Goal: Task Accomplishment & Management: Use online tool/utility

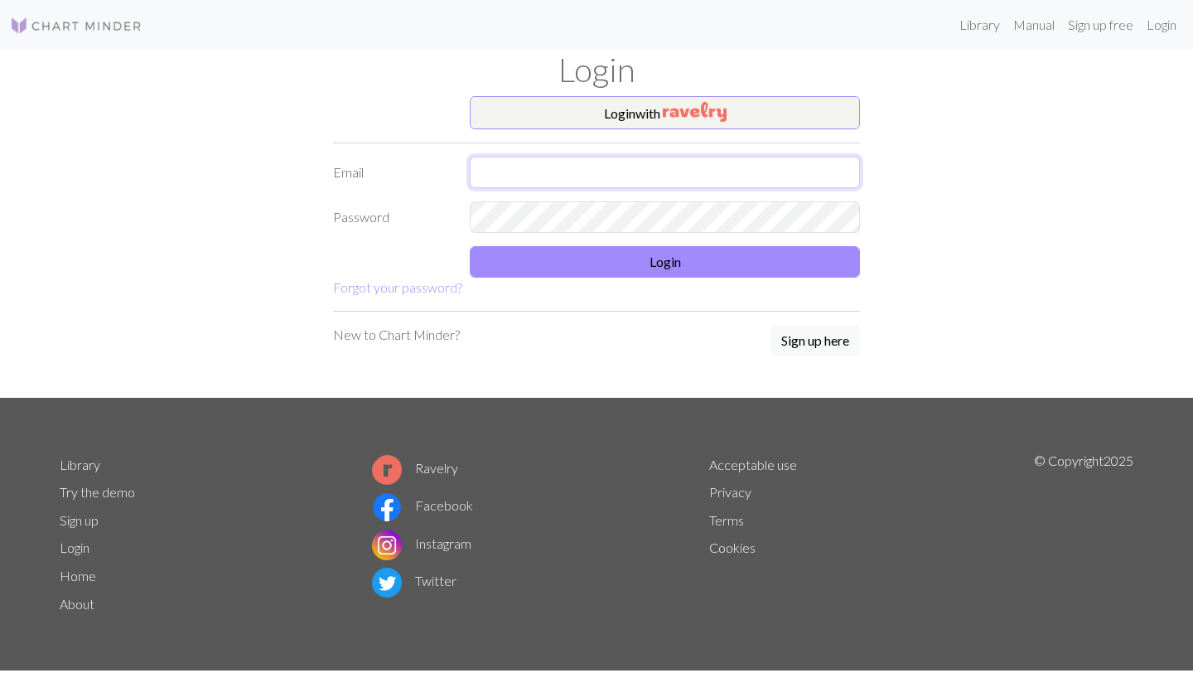
click at [650, 167] on input "text" at bounding box center [665, 172] width 390 height 31
type input "[EMAIL_ADDRESS][DOMAIN_NAME]"
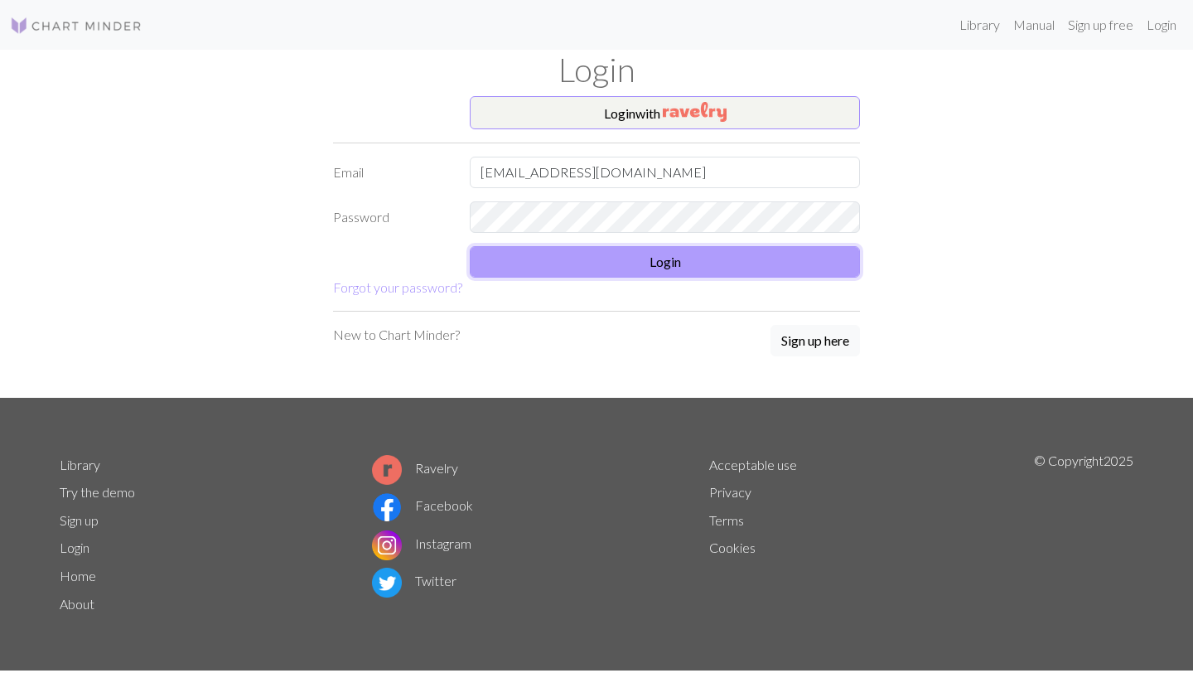
click at [636, 273] on button "Login" at bounding box center [665, 261] width 390 height 31
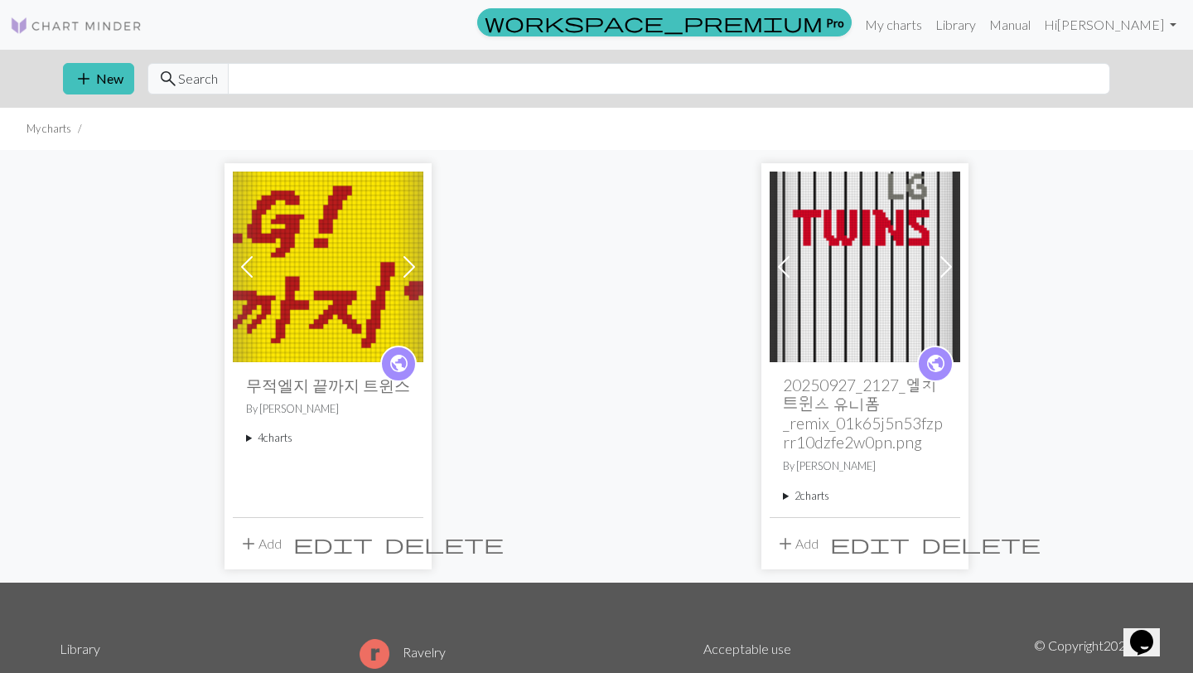
click at [946, 263] on span at bounding box center [946, 266] width 27 height 27
click at [809, 540] on button "add Add" at bounding box center [797, 543] width 55 height 31
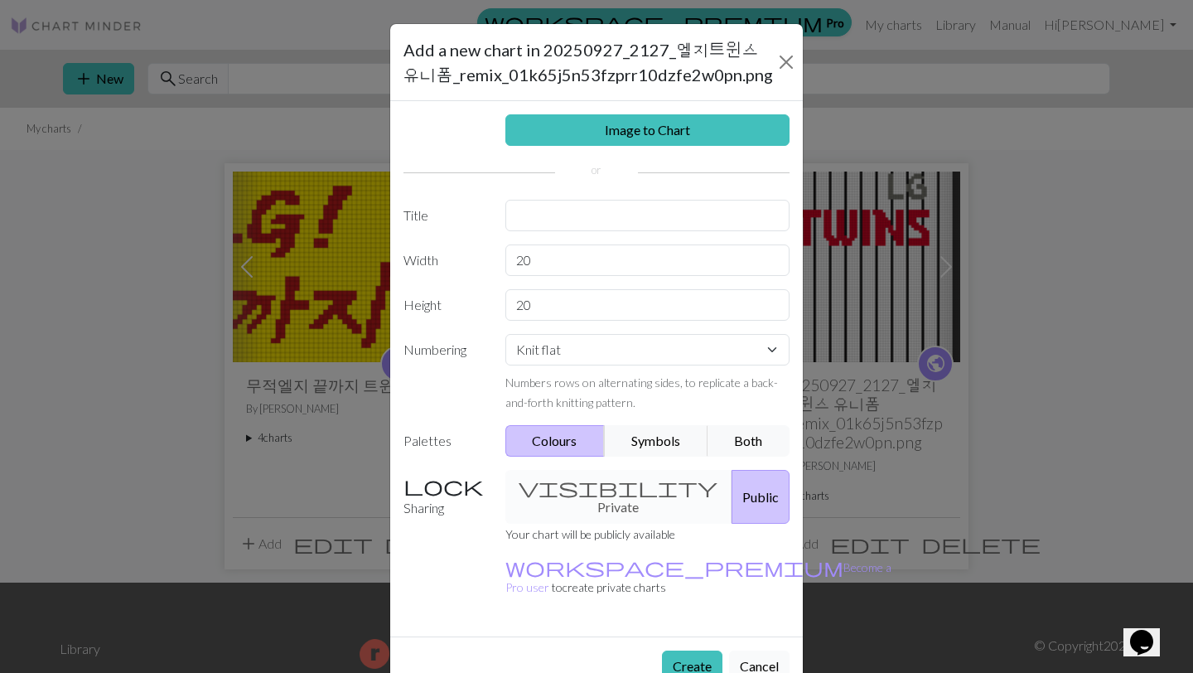
click at [745, 650] on button "Cancel" at bounding box center [759, 665] width 60 height 31
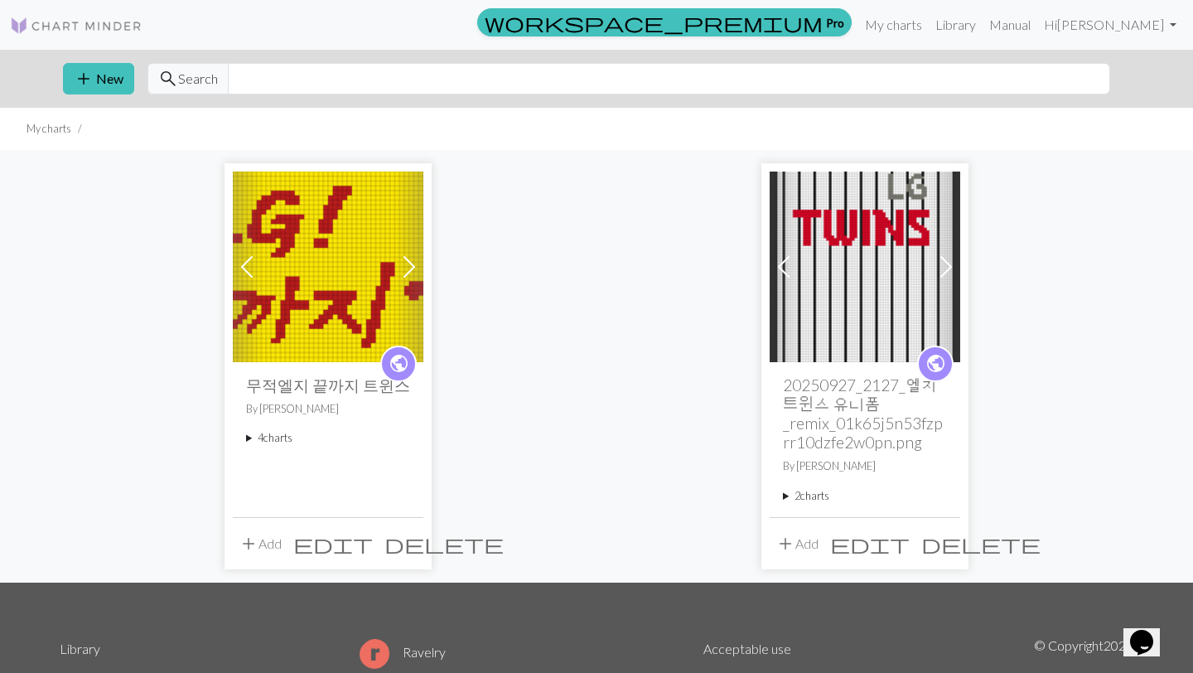
click at [832, 408] on h2 "20250927_2127_엘지트윈스 유니폼_remix_01k65j5n53fzprr10dzfe2w0pn.png" at bounding box center [865, 413] width 164 height 76
click at [794, 495] on summary "2 charts" at bounding box center [865, 496] width 164 height 16
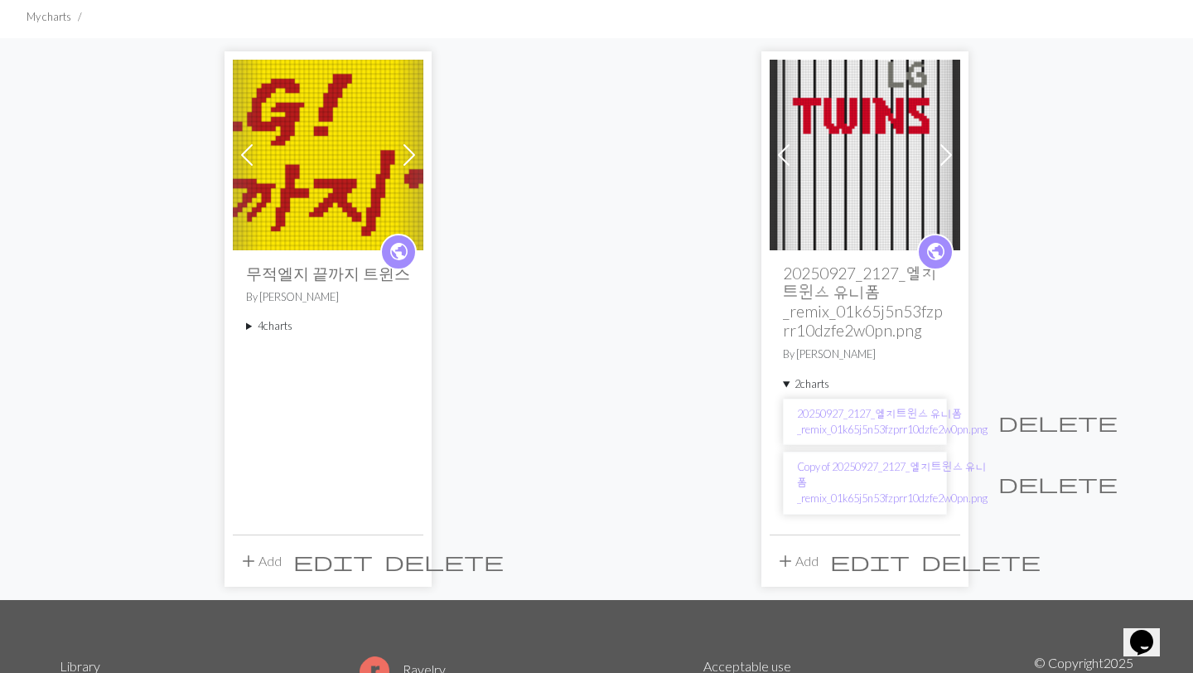
scroll to position [128, 0]
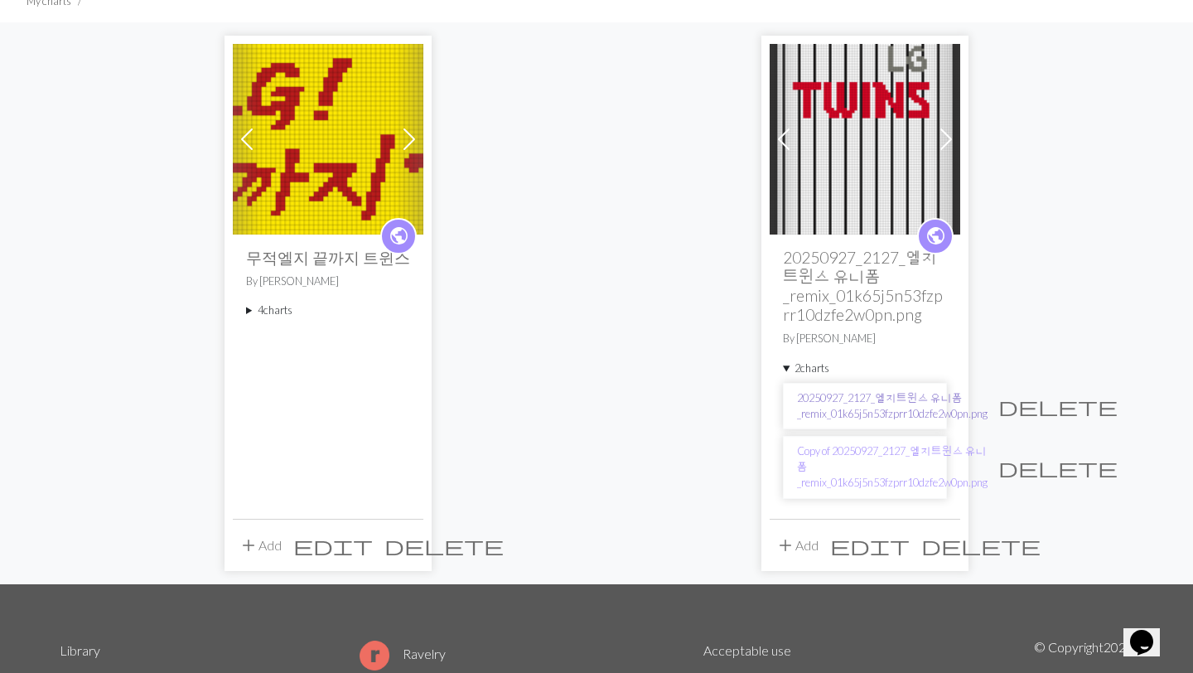
click at [848, 395] on link "20250927_2127_엘지트윈스 유니폼_remix_01k65j5n53fzprr10dzfe2w0pn.png" at bounding box center [892, 405] width 191 height 31
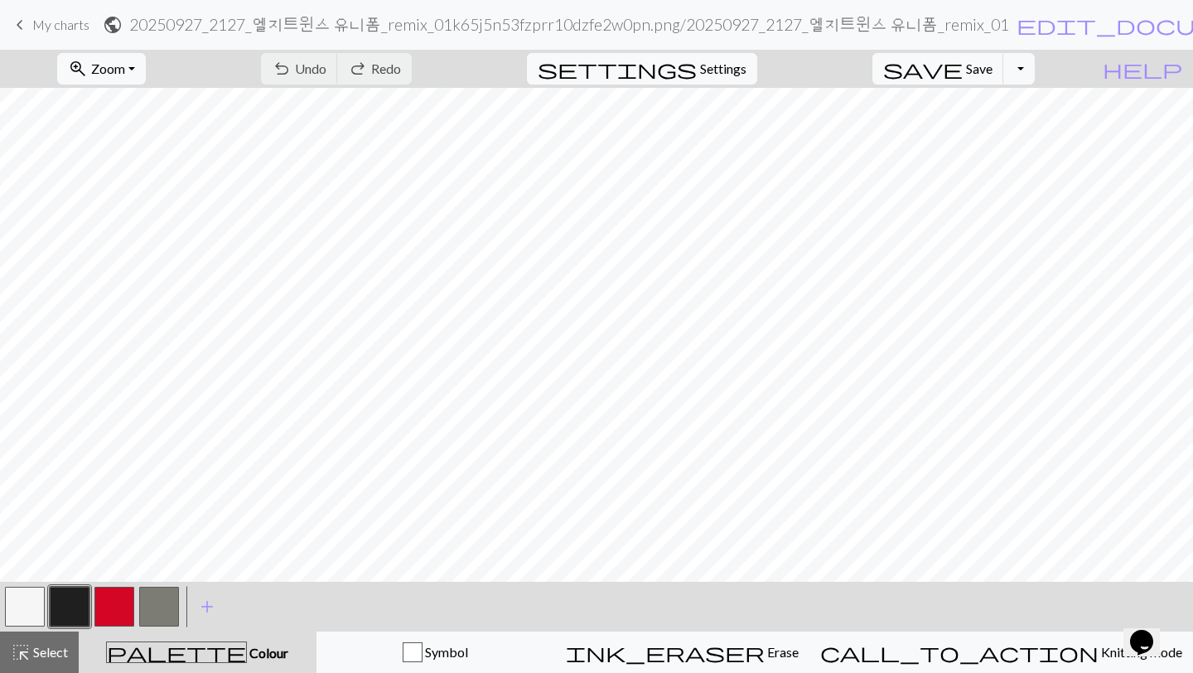
click at [16, 608] on button "button" at bounding box center [25, 606] width 40 height 40
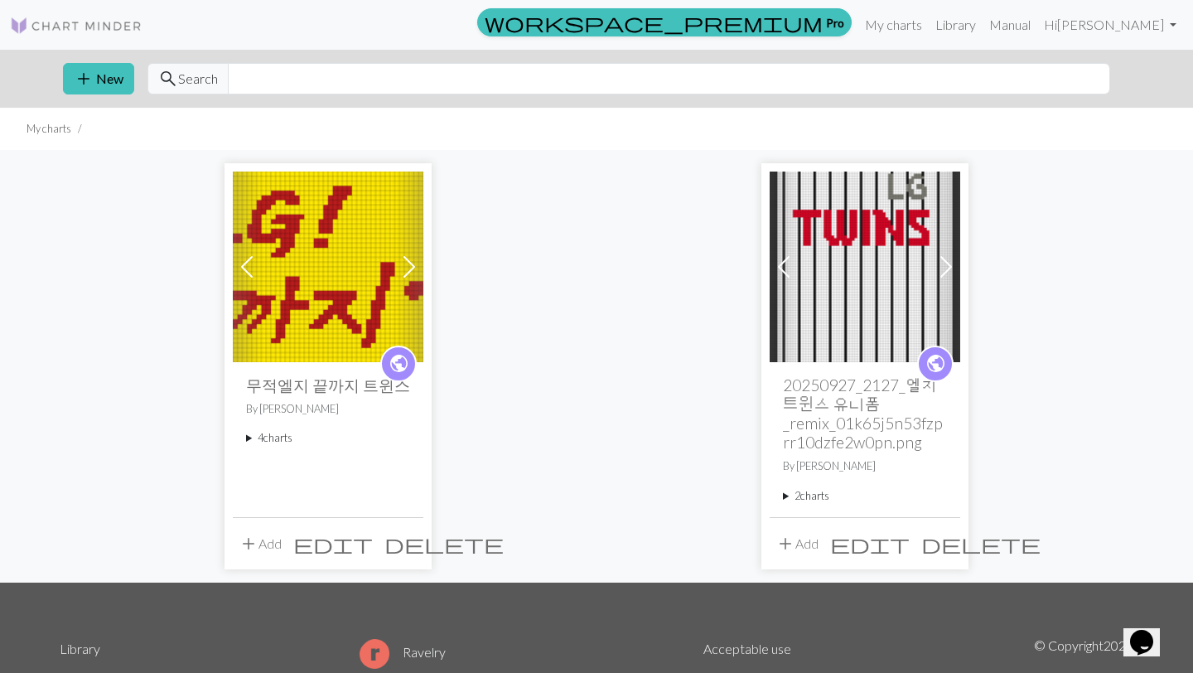
click at [945, 265] on span at bounding box center [946, 266] width 27 height 27
click at [806, 498] on summary "2 charts" at bounding box center [865, 496] width 164 height 16
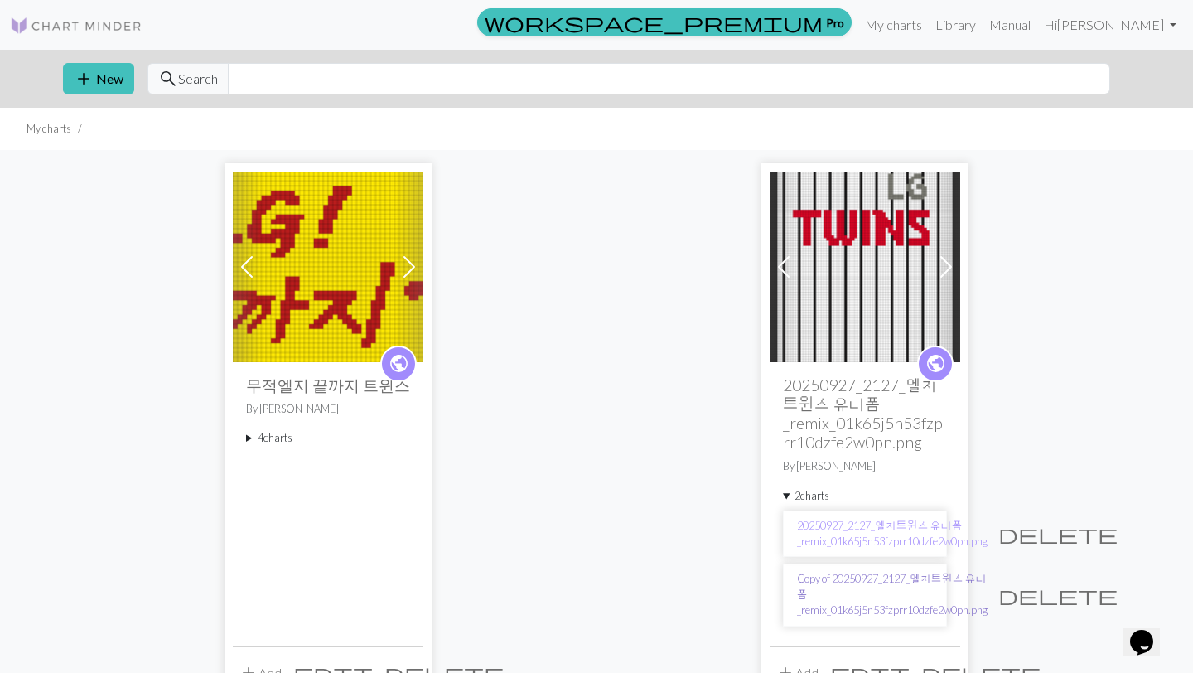
click at [833, 581] on link "Copy of 20250927_2127_엘지트윈스 유니폼_remix_01k65j5n53fzprr10dzfe2w0pn.png" at bounding box center [892, 595] width 191 height 48
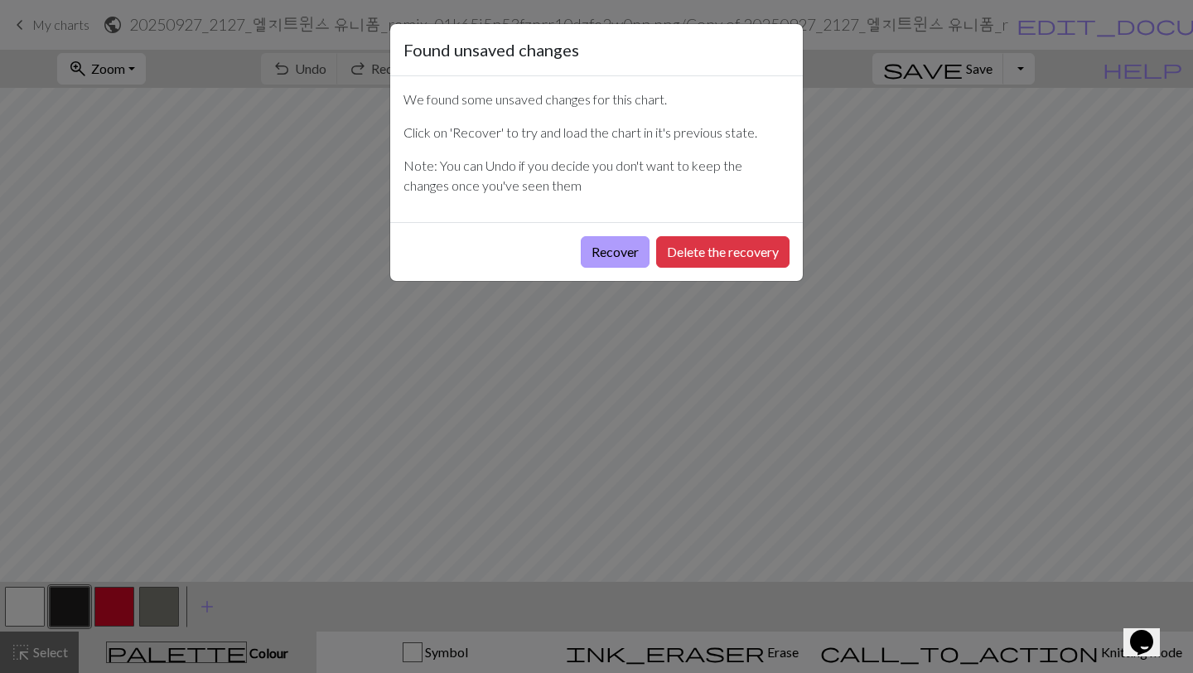
click at [617, 252] on button "Recover" at bounding box center [615, 251] width 69 height 31
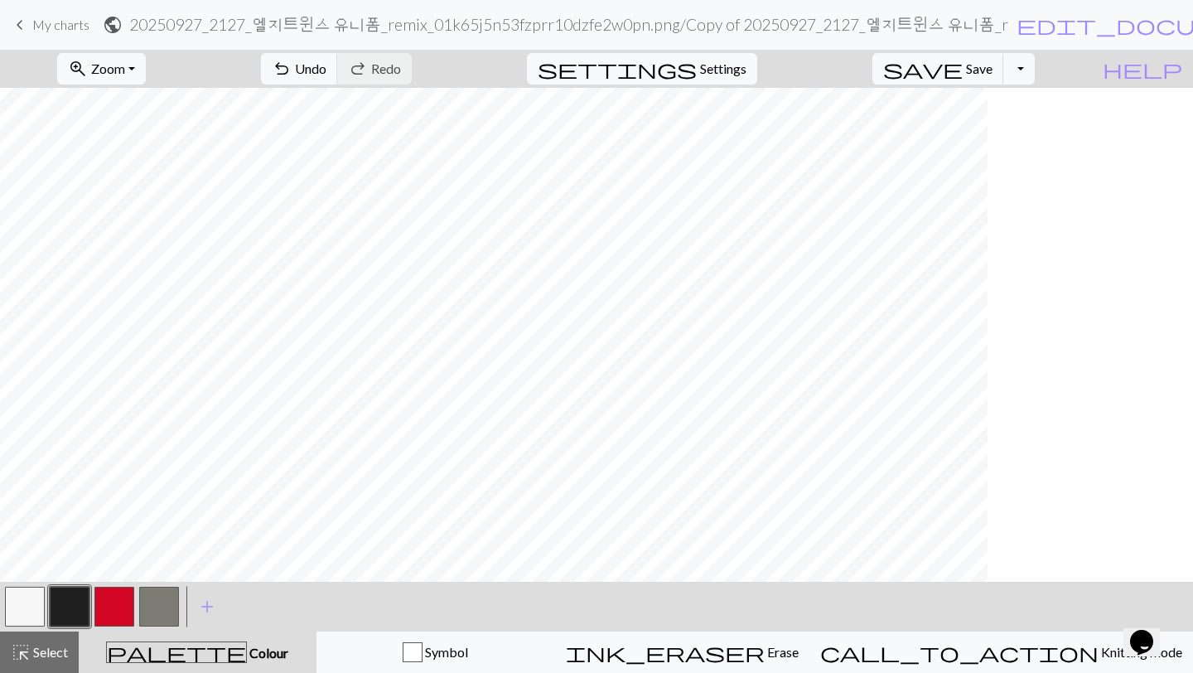
scroll to position [558, 0]
click at [40, 23] on span "My charts" at bounding box center [60, 25] width 57 height 16
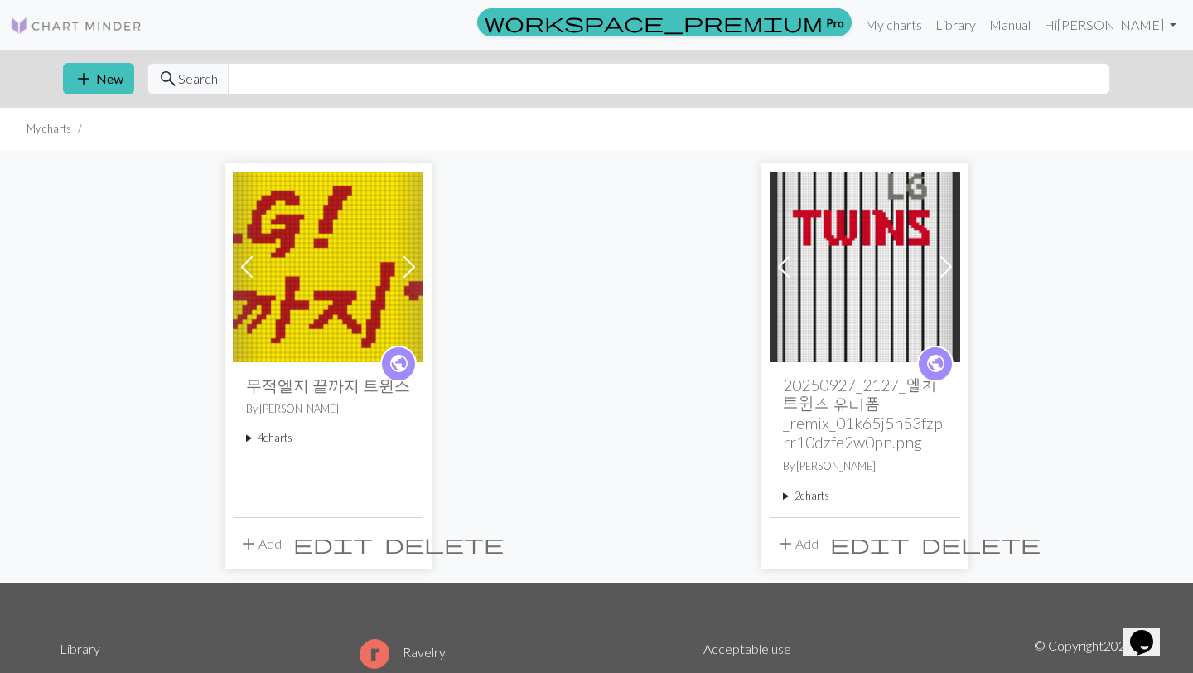
click at [813, 545] on button "add Add" at bounding box center [797, 543] width 55 height 31
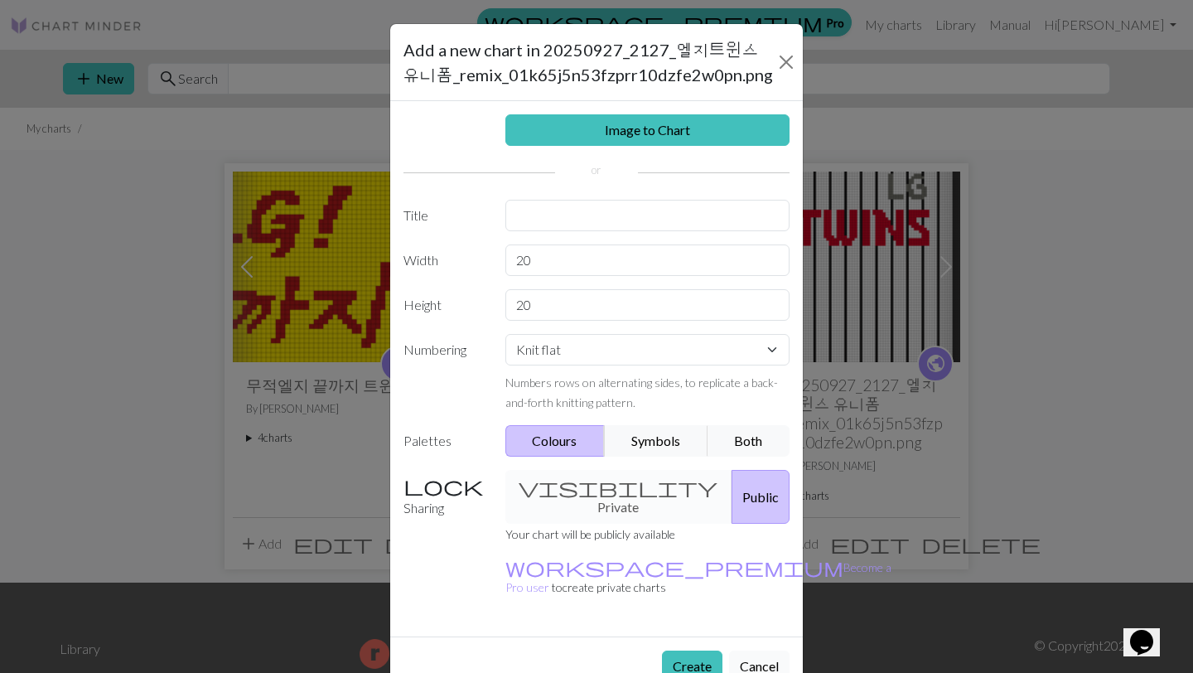
click at [758, 650] on button "Cancel" at bounding box center [759, 665] width 60 height 31
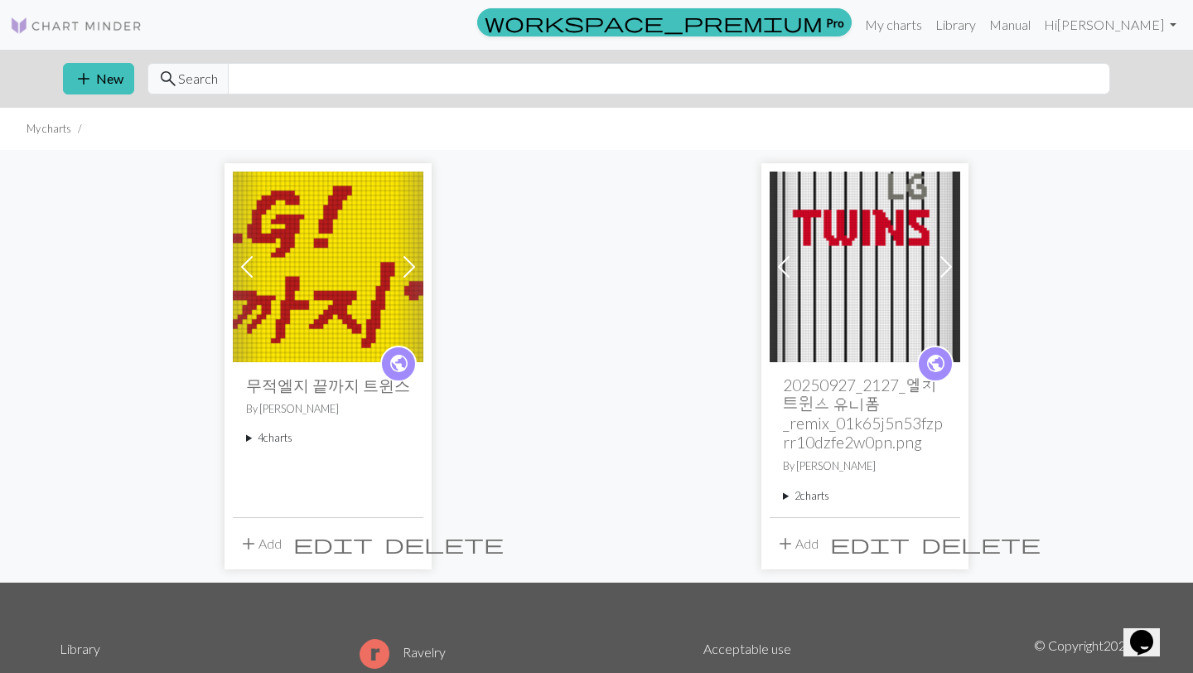
click at [793, 534] on span "add" at bounding box center [785, 543] width 20 height 23
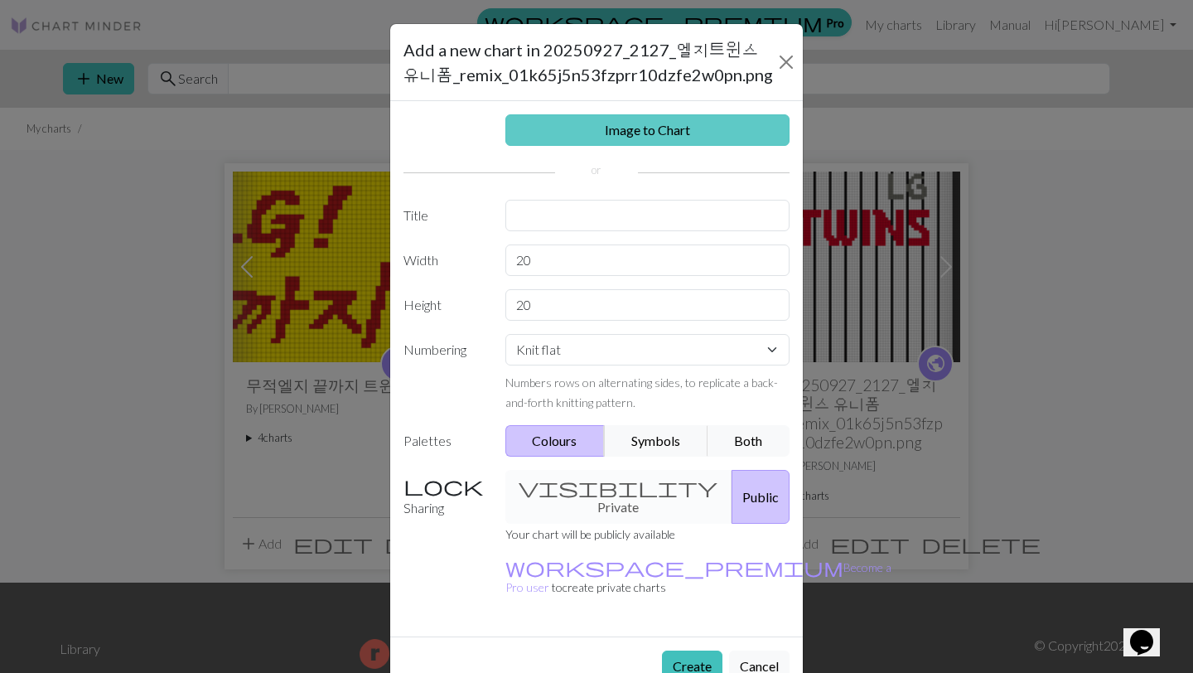
click at [624, 116] on link "Image to Chart" at bounding box center [647, 129] width 285 height 31
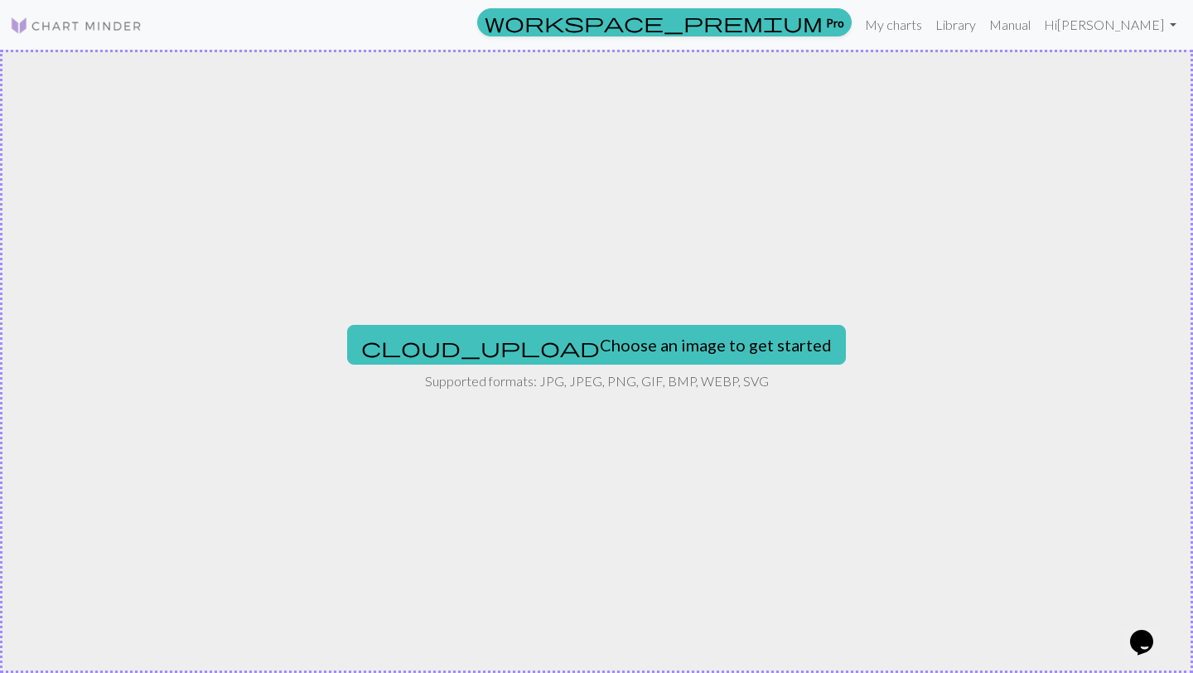
click at [578, 323] on div "cloud_upload Choose an image to get started Supported formats: JPG, JPEG, PNG, …" at bounding box center [596, 361] width 1193 height 623
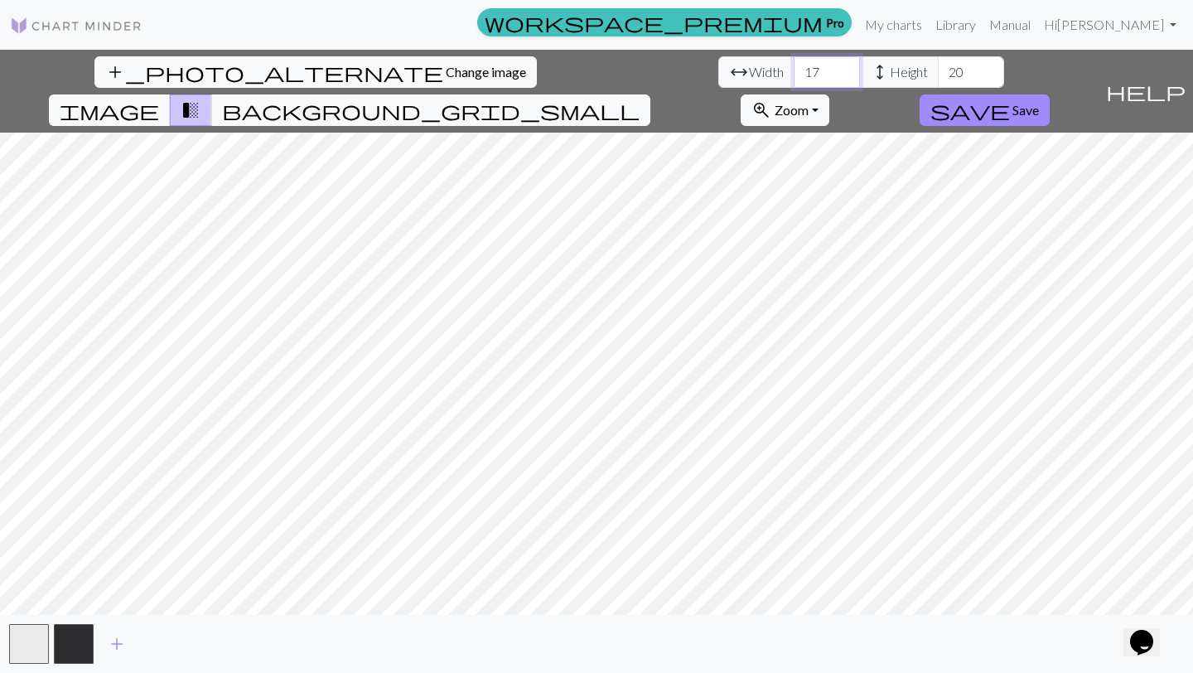
click at [794, 80] on input "17" at bounding box center [827, 71] width 66 height 31
type input "1"
type input "47"
click at [938, 74] on input "20" at bounding box center [971, 71] width 66 height 31
type input "2"
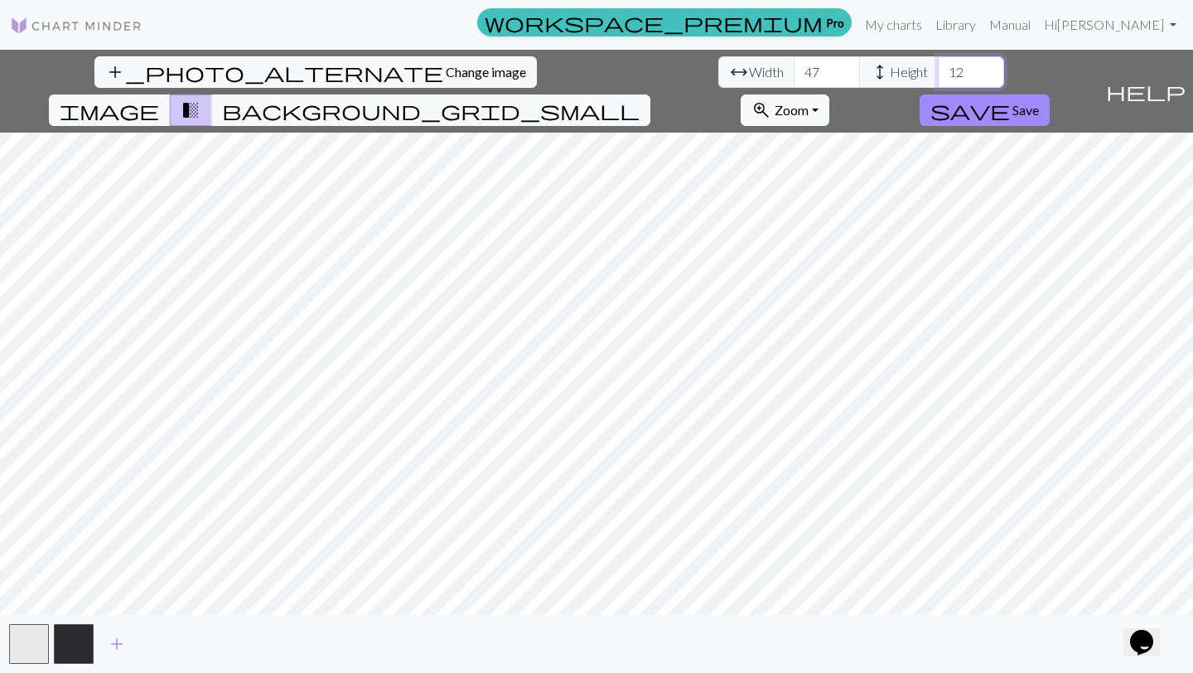
type input "126"
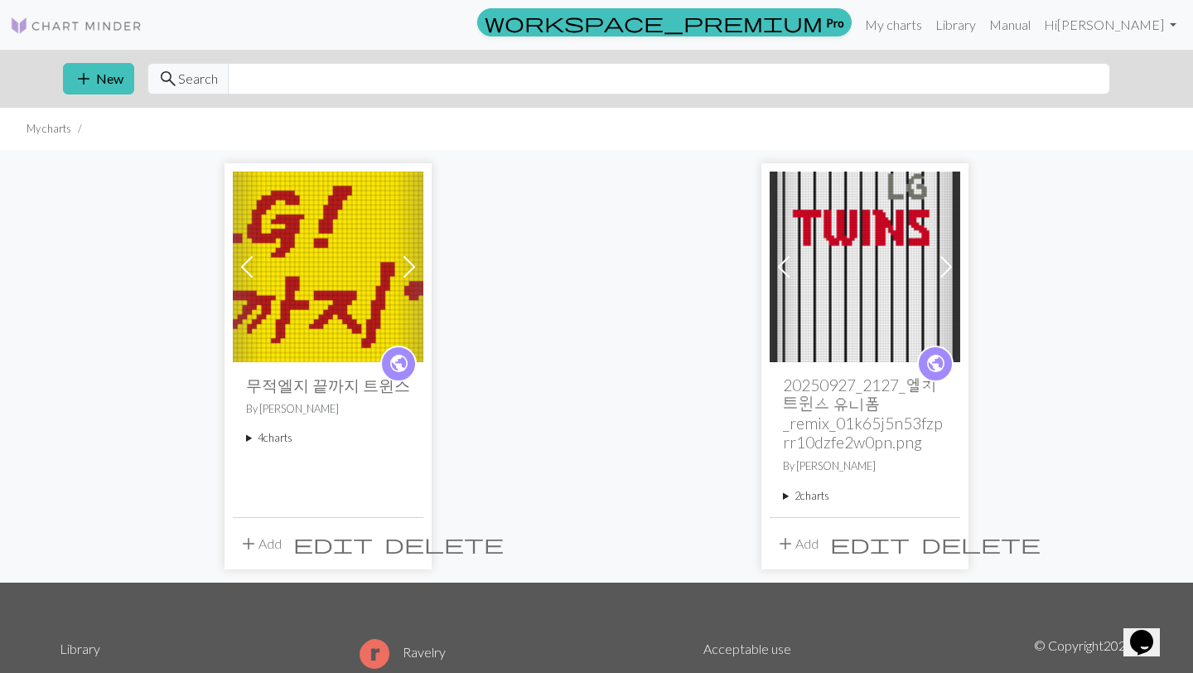
click at [806, 498] on summary "2 charts" at bounding box center [865, 496] width 164 height 16
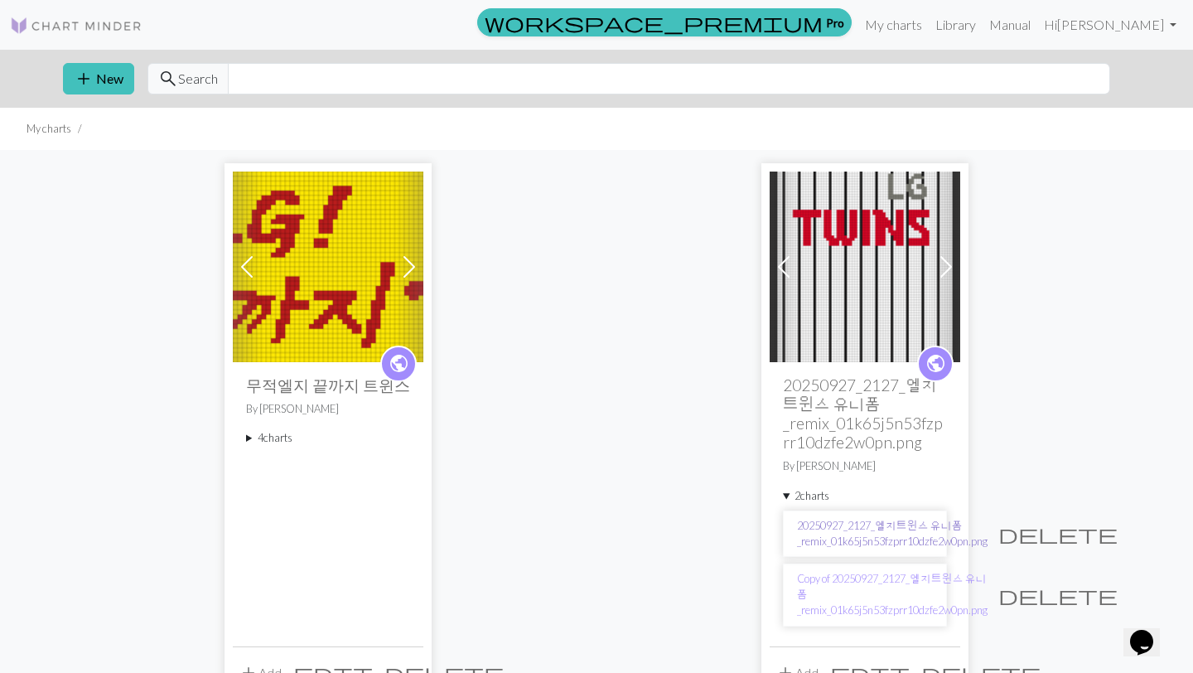
click at [822, 529] on link "20250927_2127_엘지트윈스 유니폼_remix_01k65j5n53fzprr10dzfe2w0pn.png" at bounding box center [892, 533] width 191 height 31
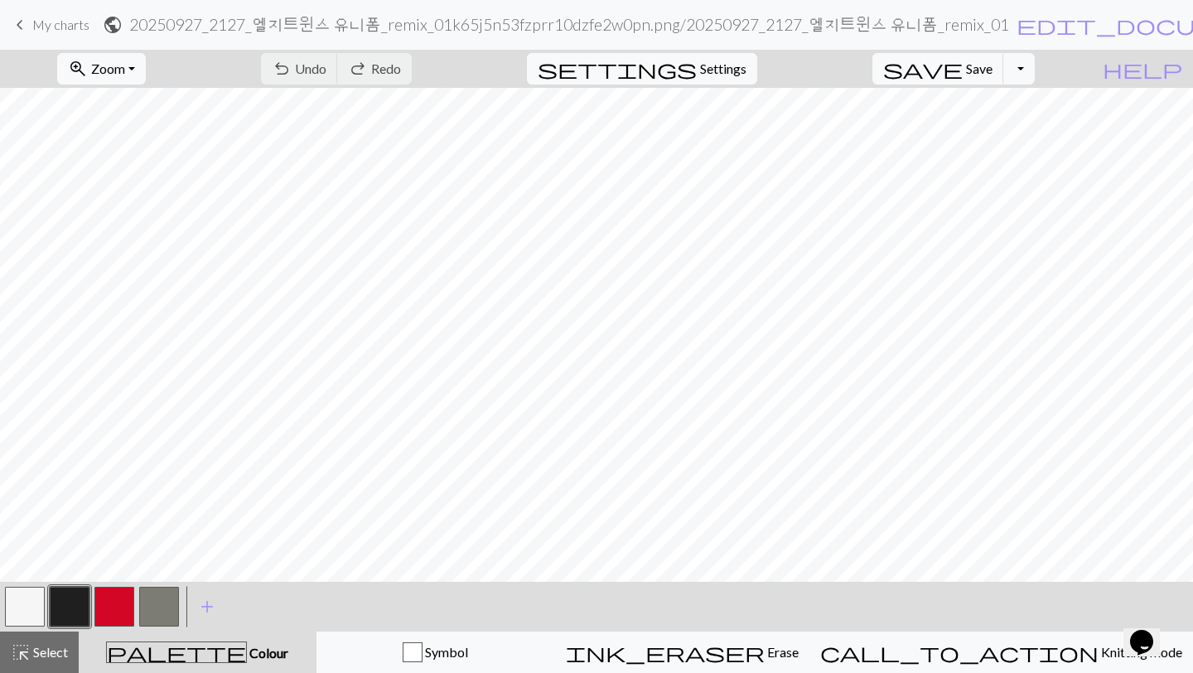
click at [27, 23] on span "keyboard_arrow_left" at bounding box center [20, 24] width 20 height 23
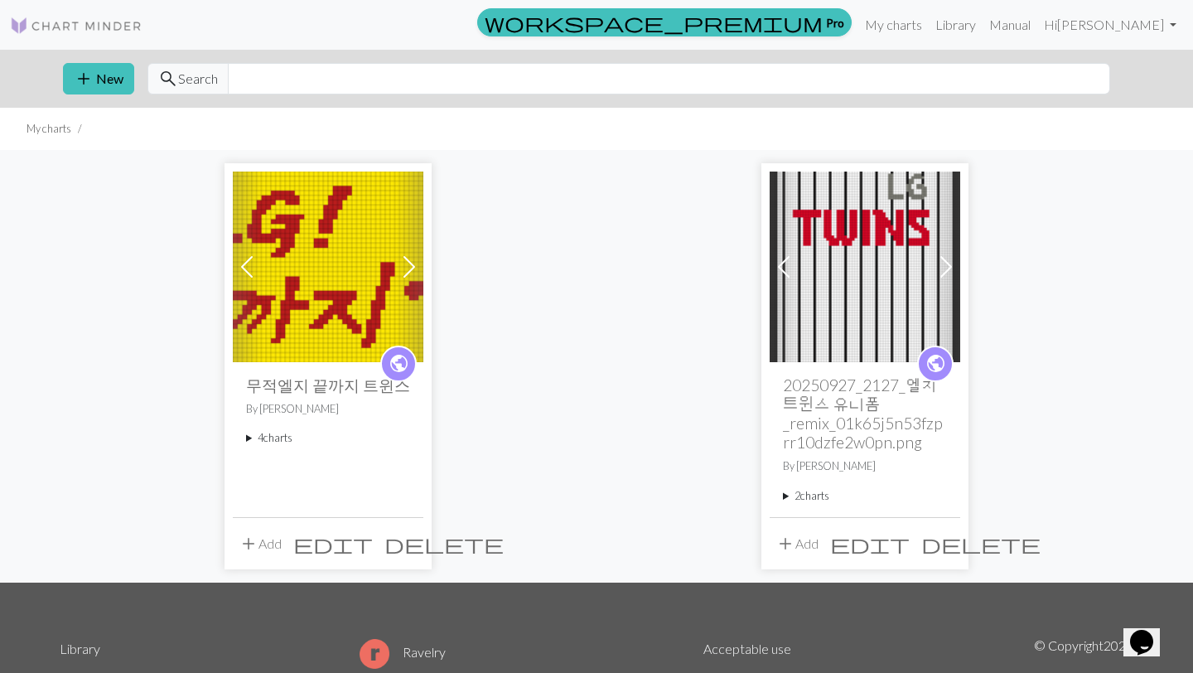
click at [797, 541] on button "add Add" at bounding box center [797, 543] width 55 height 31
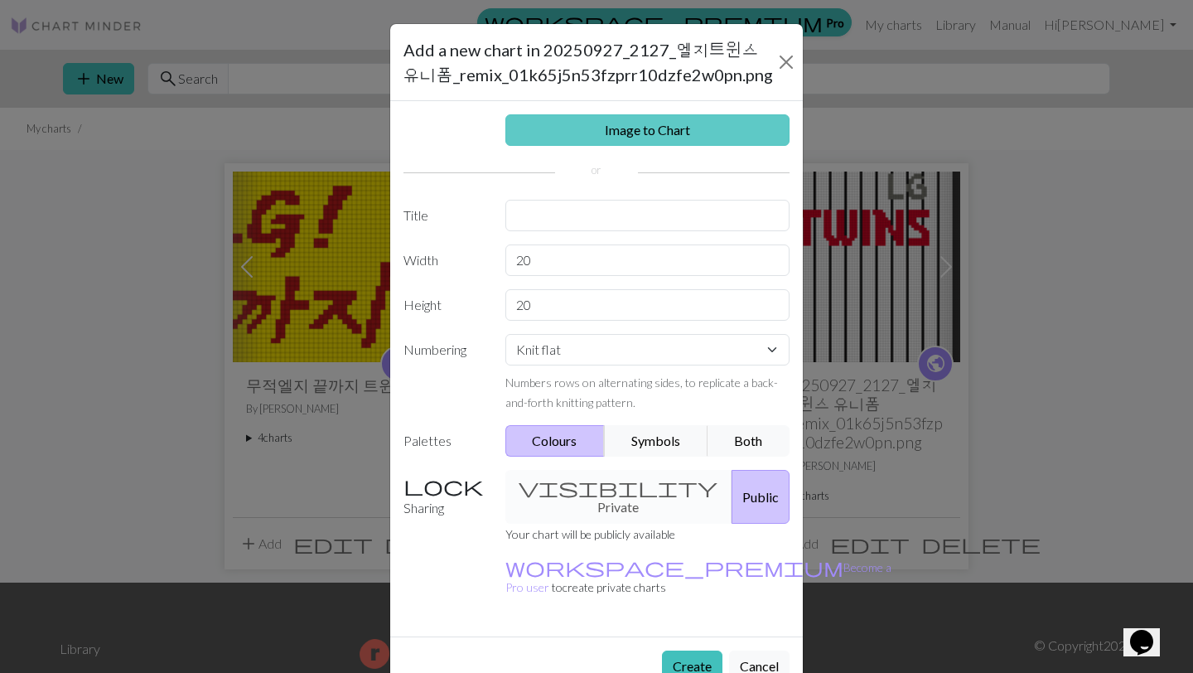
click at [620, 119] on link "Image to Chart" at bounding box center [647, 129] width 285 height 31
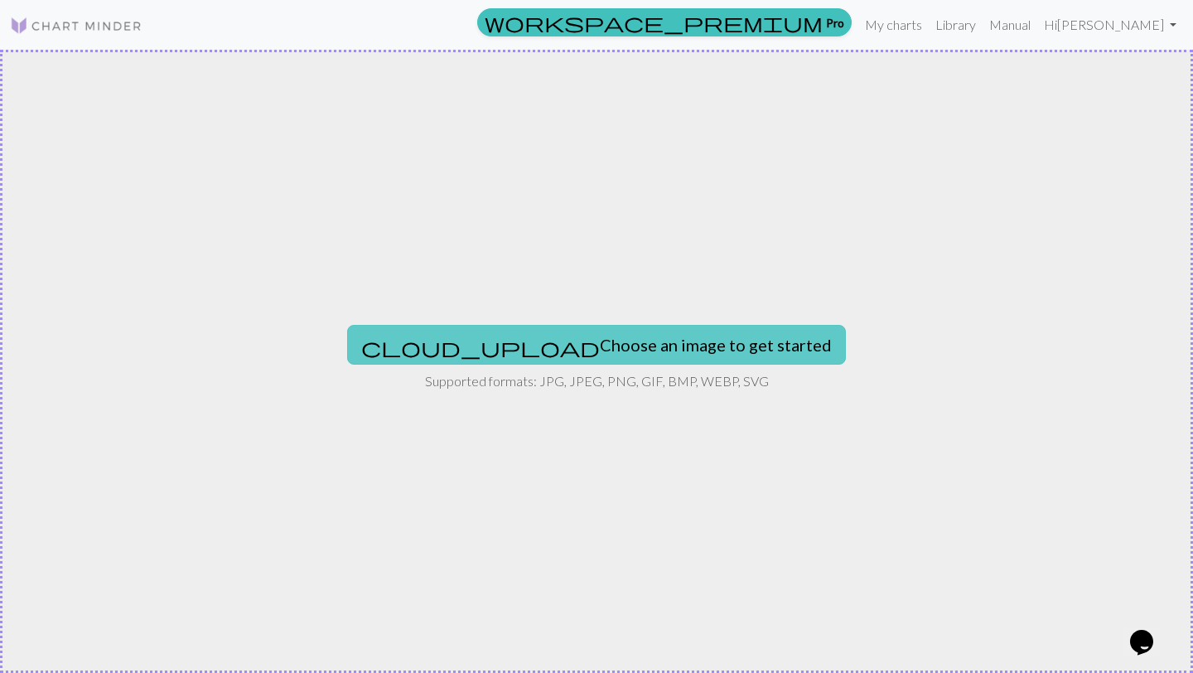
click at [541, 333] on button "cloud_upload Choose an image to get started" at bounding box center [596, 345] width 499 height 40
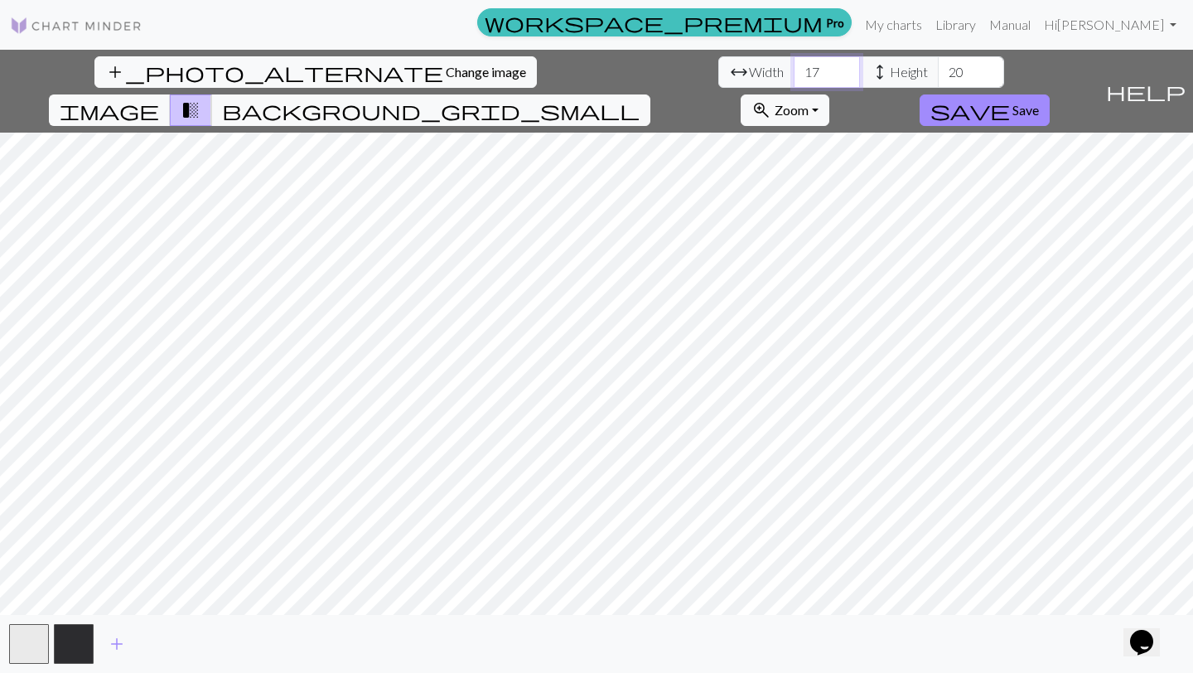
click at [794, 67] on input "17" at bounding box center [827, 71] width 66 height 31
type input "1"
type input "74"
click at [938, 77] on input "20" at bounding box center [971, 71] width 66 height 31
type input "2"
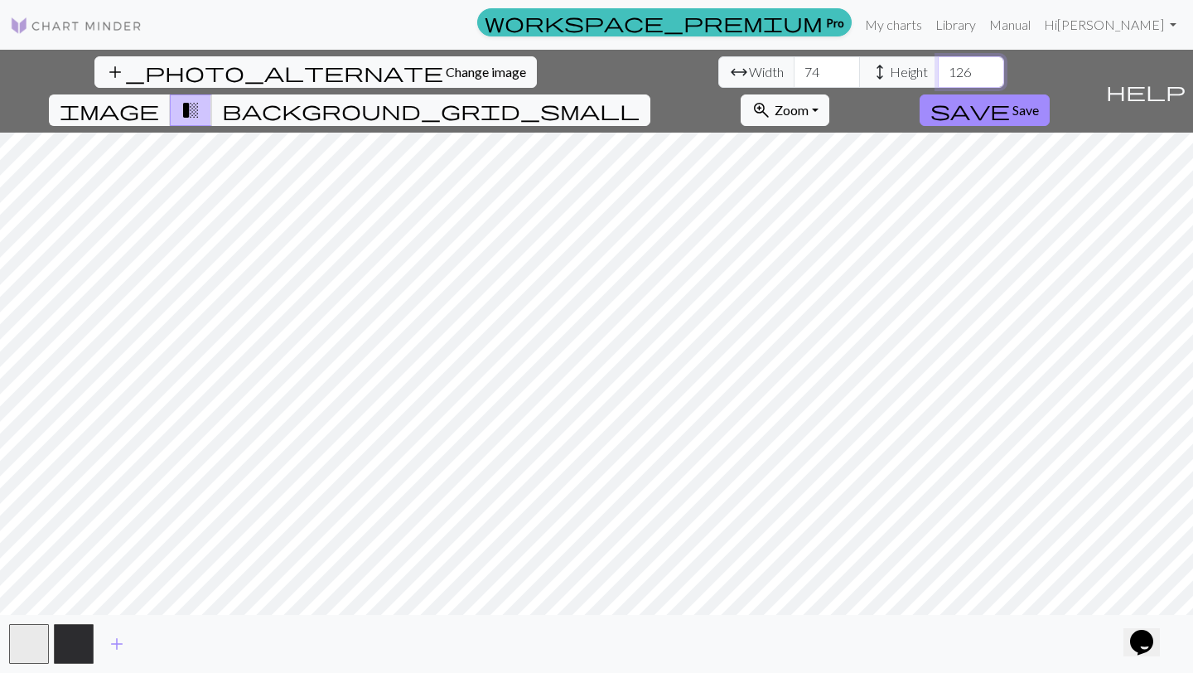
type input "126"
click at [1010, 99] on span "save" at bounding box center [970, 110] width 80 height 23
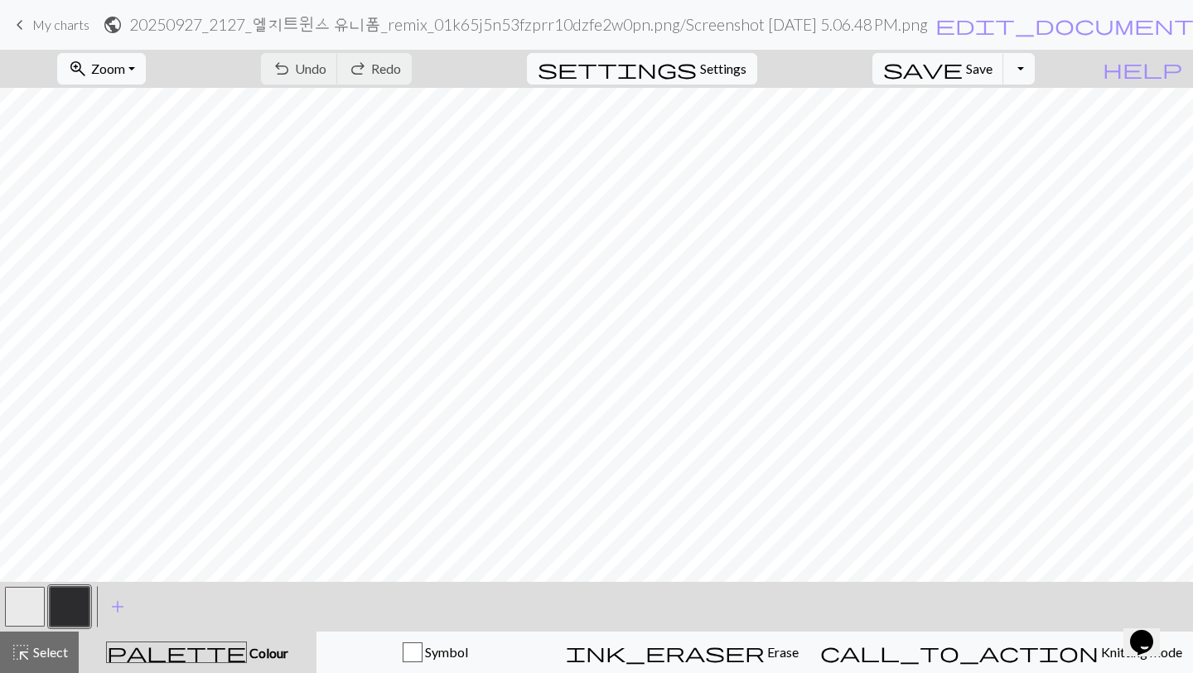
click at [11, 615] on button "button" at bounding box center [25, 606] width 40 height 40
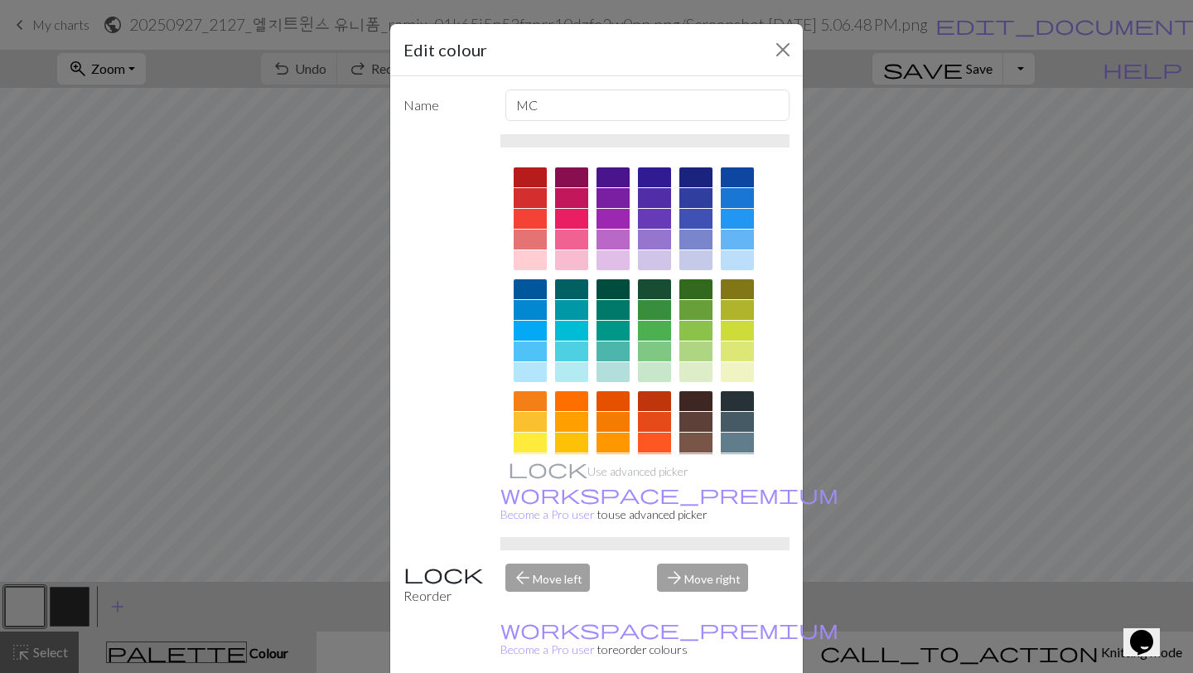
scroll to position [171, 0]
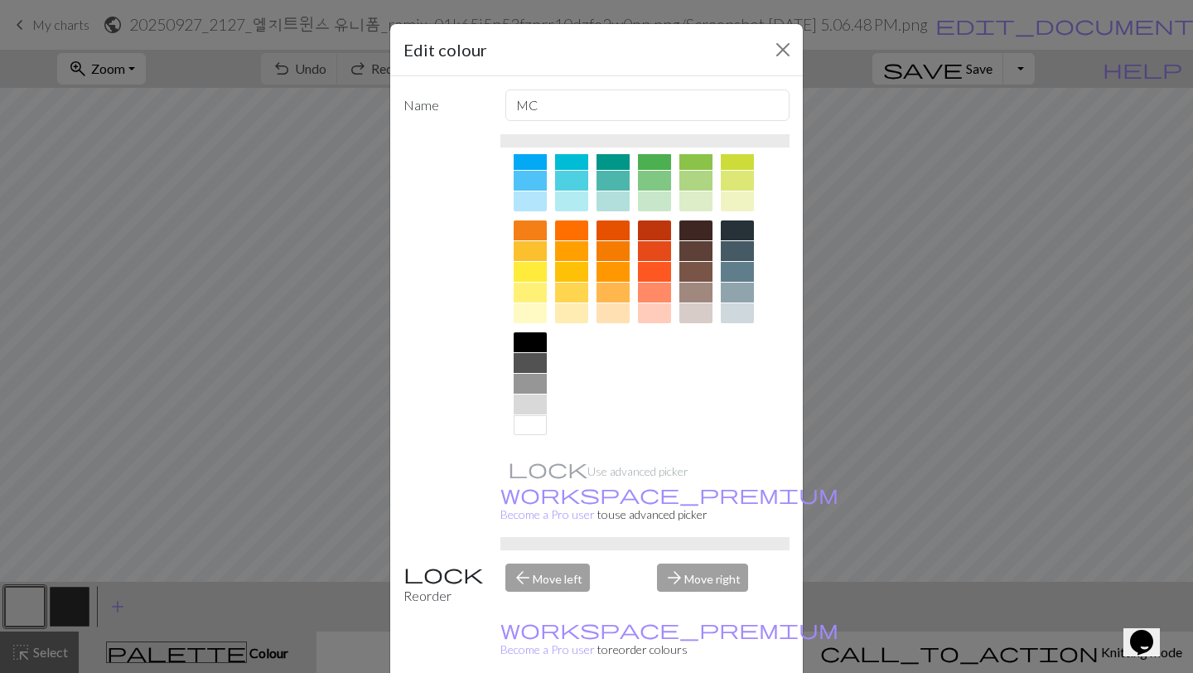
click at [538, 427] on div at bounding box center [530, 425] width 33 height 20
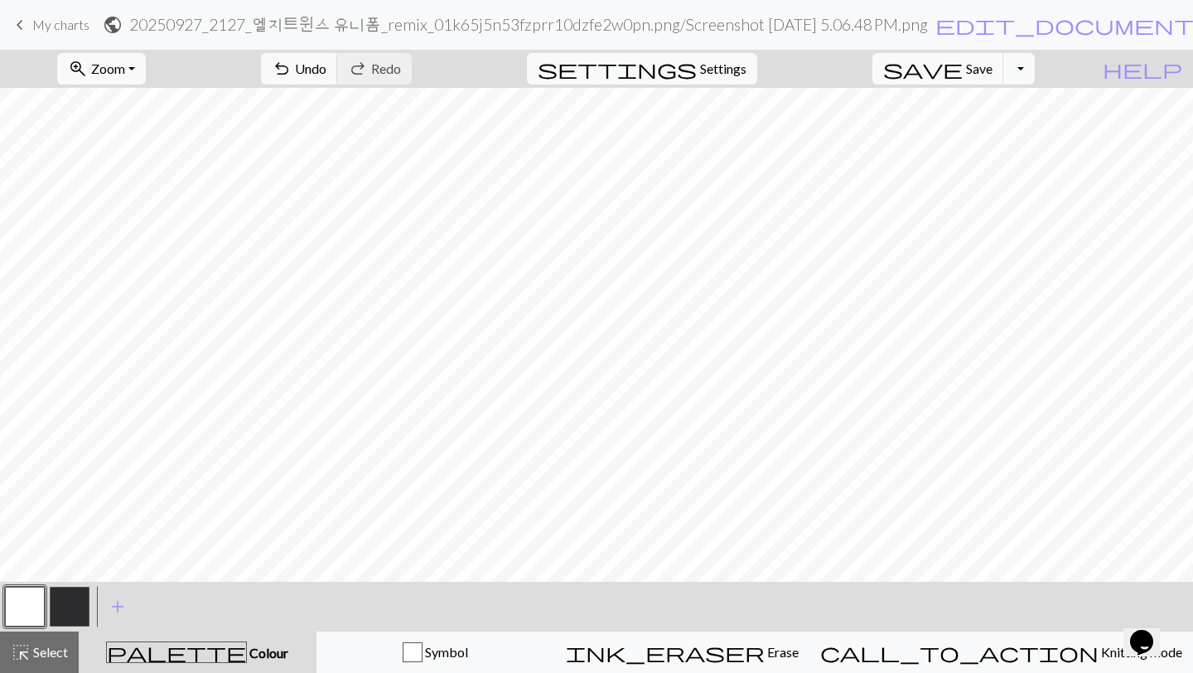
click at [85, 607] on button "button" at bounding box center [70, 606] width 40 height 40
click at [26, 611] on button "button" at bounding box center [25, 606] width 40 height 40
click at [87, 600] on button "button" at bounding box center [70, 606] width 40 height 40
click at [21, 614] on button "button" at bounding box center [25, 606] width 40 height 40
click at [72, 608] on button "button" at bounding box center [70, 606] width 40 height 40
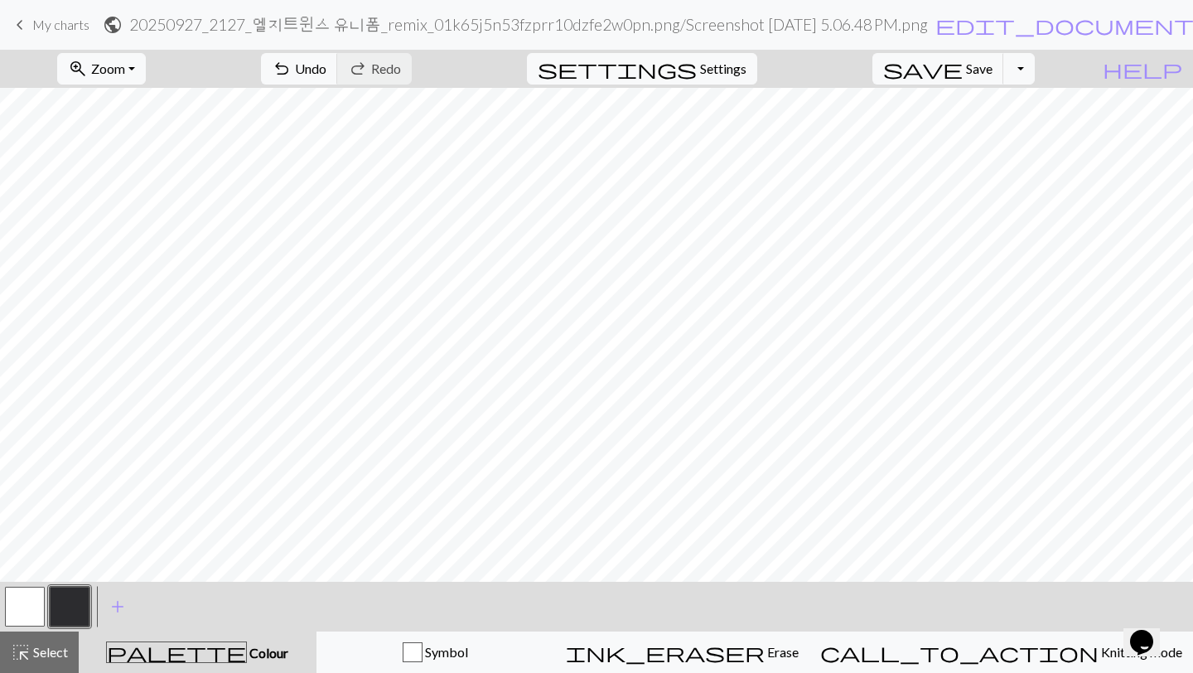
click at [22, 618] on button "button" at bounding box center [25, 606] width 40 height 40
click at [992, 70] on span "Save" at bounding box center [979, 68] width 27 height 16
click at [54, 22] on span "My charts" at bounding box center [60, 25] width 57 height 16
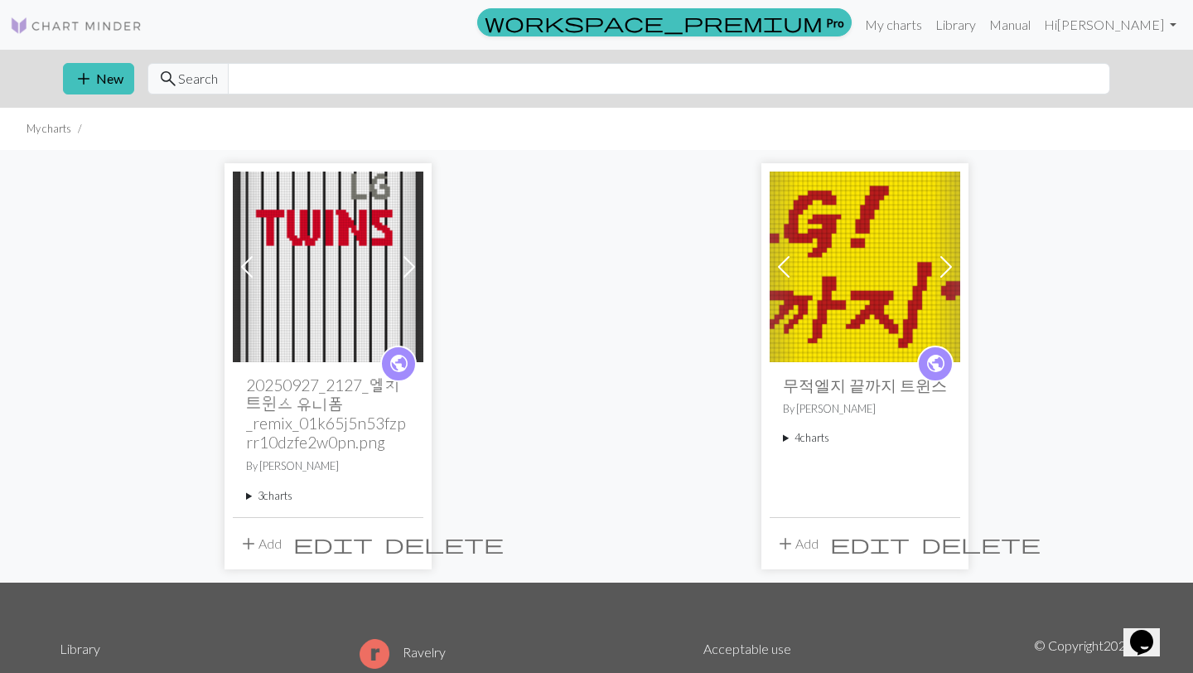
click at [300, 384] on h2 "20250927_2127_엘지트윈스 유니폼_remix_01k65j5n53fzprr10dzfe2w0pn.png" at bounding box center [328, 413] width 164 height 76
click at [266, 496] on summary "3 charts" at bounding box center [328, 496] width 164 height 16
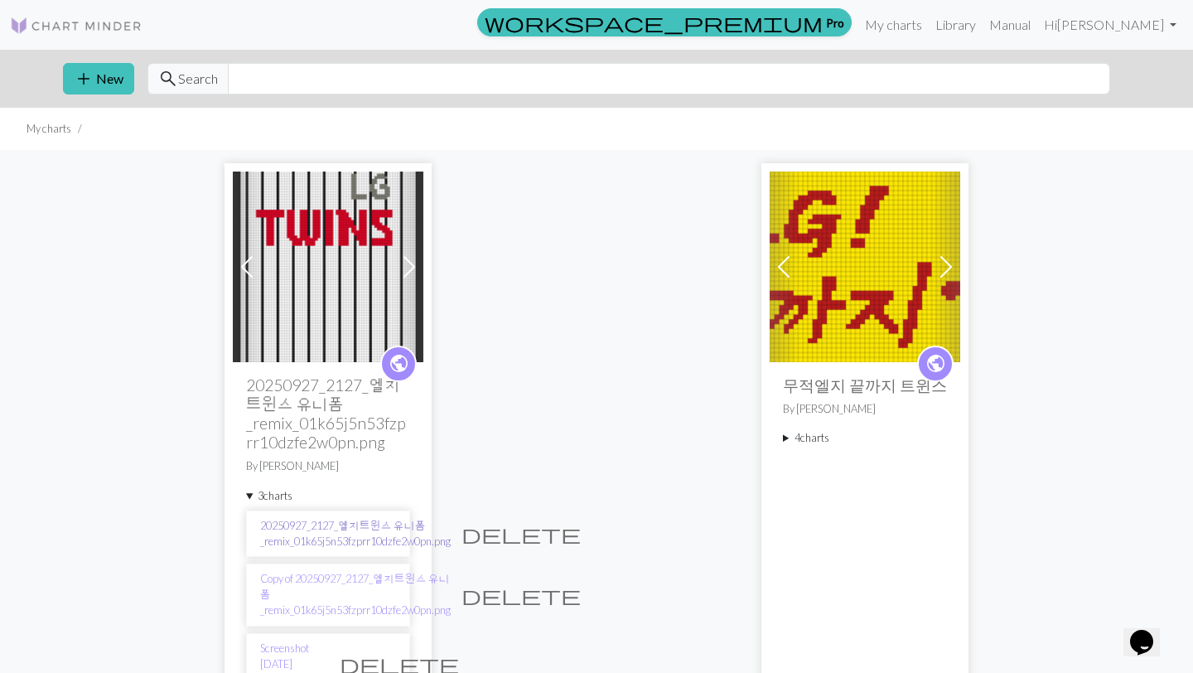
click at [297, 531] on link "20250927_2127_엘지트윈스 유니폼_remix_01k65j5n53fzprr10dzfe2w0pn.png" at bounding box center [355, 533] width 191 height 31
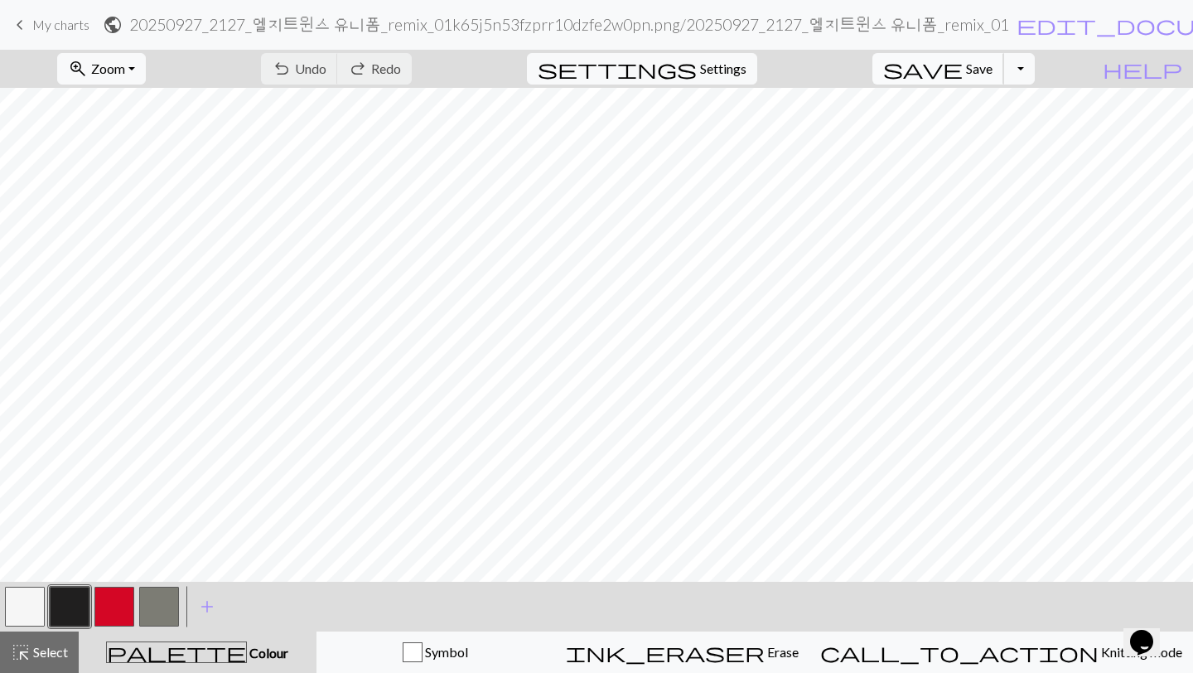
click at [992, 69] on span "Save" at bounding box center [979, 68] width 27 height 16
